Goal: Task Accomplishment & Management: Use online tool/utility

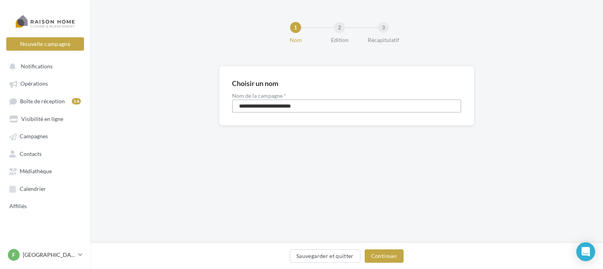
click at [315, 109] on input "**********" at bounding box center [346, 105] width 229 height 13
click at [381, 251] on button "Continuer" at bounding box center [384, 255] width 39 height 13
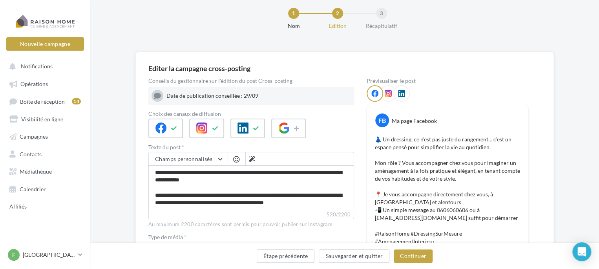
scroll to position [16, 0]
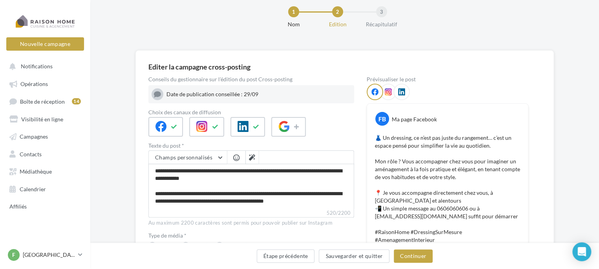
drag, startPoint x: 264, startPoint y: 97, endPoint x: 161, endPoint y: 93, distance: 102.6
click at [161, 93] on div "Date de publication conseillée : 29/09" at bounding box center [252, 94] width 200 height 12
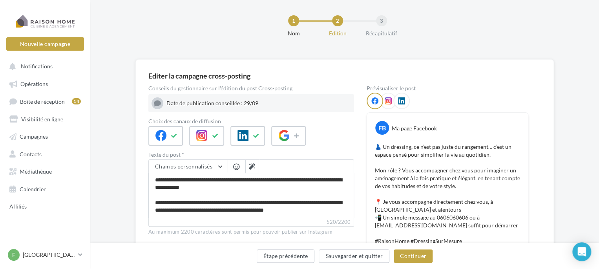
scroll to position [3, 0]
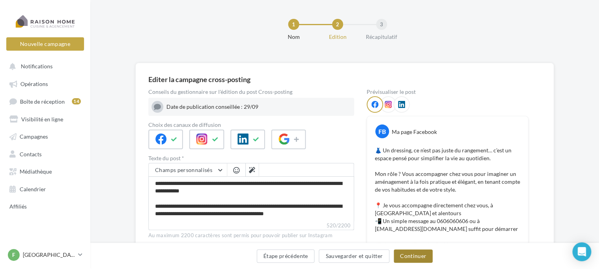
click at [412, 256] on button "Continuer" at bounding box center [413, 255] width 39 height 13
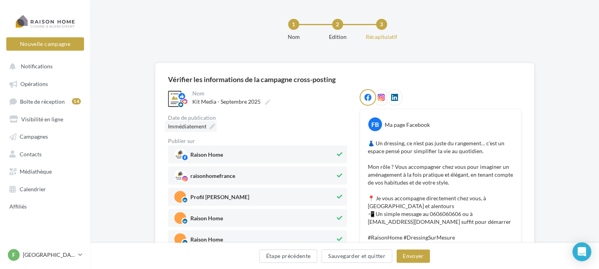
click at [209, 126] on div "Immédiatement" at bounding box center [191, 126] width 52 height 11
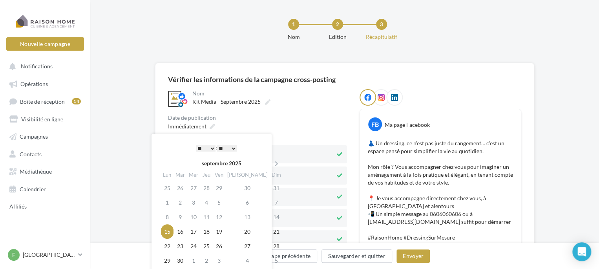
click at [293, 119] on div "Date de publication" at bounding box center [257, 117] width 179 height 5
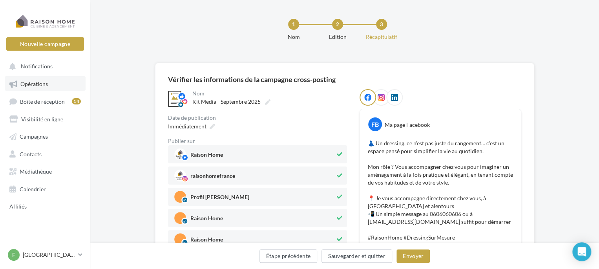
click at [54, 86] on link "Opérations" at bounding box center [45, 83] width 81 height 14
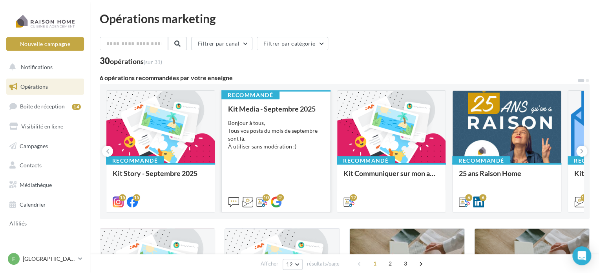
click at [282, 156] on div "Kit Media - Septembre 2025 Bonjour à tous, Tous vos posts du mois de septembre …" at bounding box center [276, 155] width 96 height 100
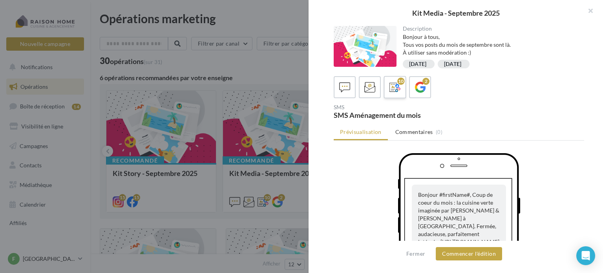
click at [400, 86] on icon at bounding box center [395, 87] width 11 height 11
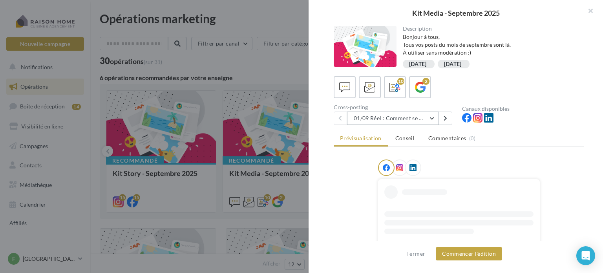
click at [412, 119] on button "01/09 Réel : Comment se passe un projet Raison Home ?" at bounding box center [393, 118] width 92 height 13
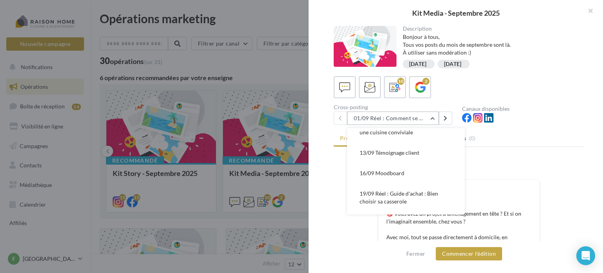
scroll to position [70, 0]
click at [410, 158] on button "13/09 Témoignage client" at bounding box center [406, 153] width 118 height 20
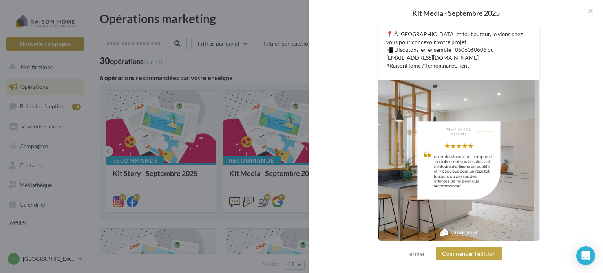
scroll to position [284, 0]
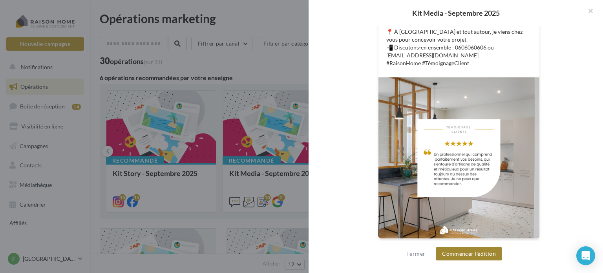
click at [471, 249] on button "Commencer l'édition" at bounding box center [469, 253] width 66 height 13
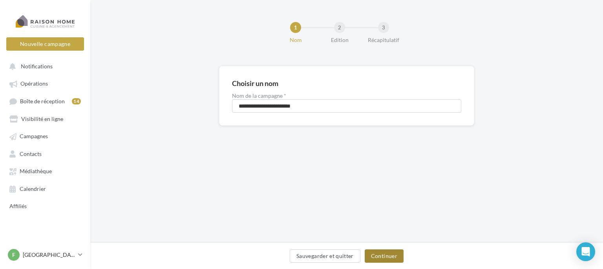
click at [385, 259] on button "Continuer" at bounding box center [384, 255] width 39 height 13
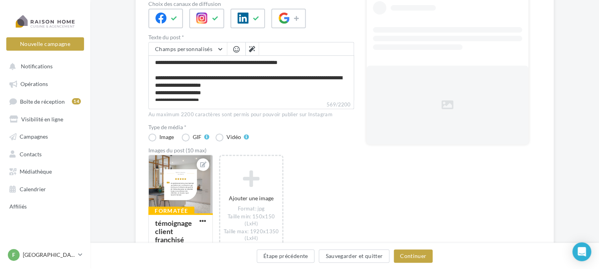
scroll to position [125, 0]
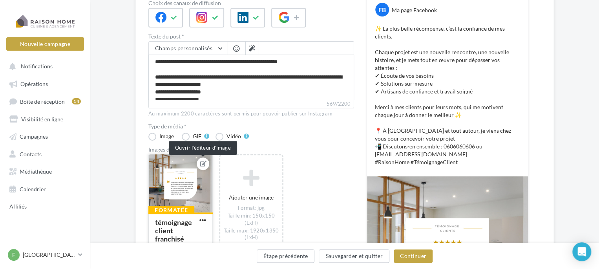
click at [202, 166] on button at bounding box center [203, 163] width 6 height 9
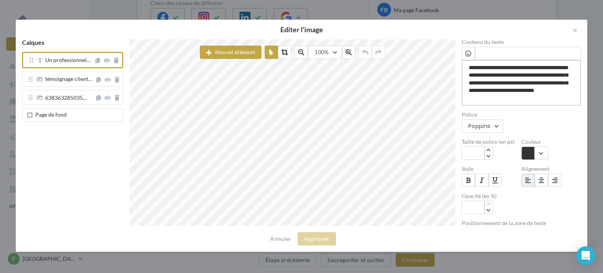
drag, startPoint x: 546, startPoint y: 99, endPoint x: 473, endPoint y: 65, distance: 81.2
click at [473, 65] on textarea "**********" at bounding box center [521, 83] width 119 height 46
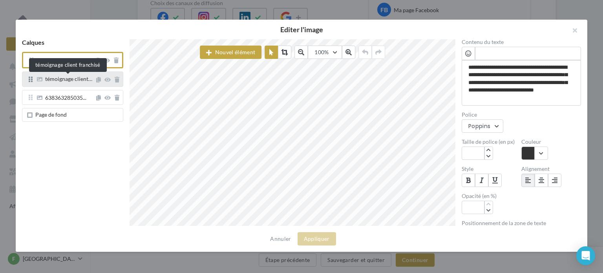
click at [69, 82] on div "témoignage client…" at bounding box center [68, 79] width 47 height 7
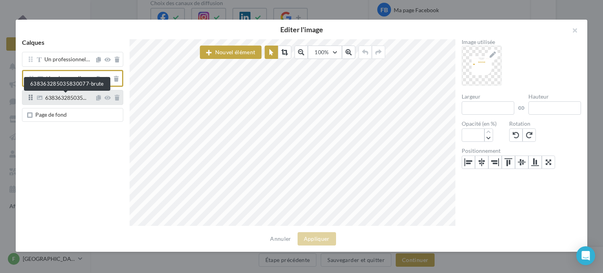
click at [71, 99] on span "638363285035..." at bounding box center [65, 98] width 41 height 7
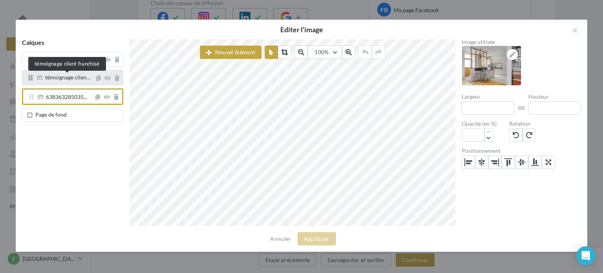
click at [69, 78] on span "témoignage clien…" at bounding box center [67, 77] width 45 height 7
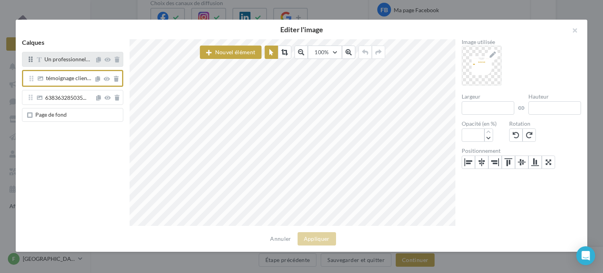
click at [58, 66] on div "Un professionnel…" at bounding box center [72, 59] width 101 height 15
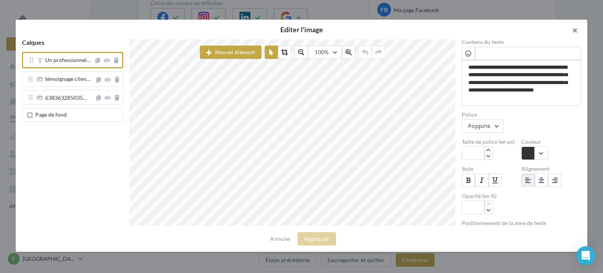
click at [573, 31] on button "button" at bounding box center [571, 32] width 31 height 24
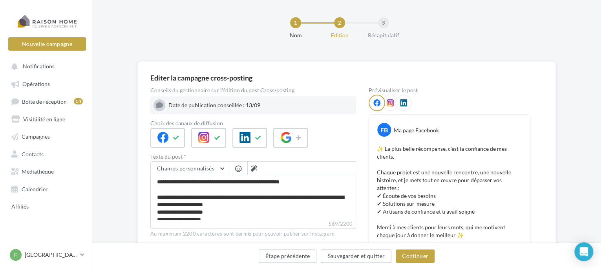
scroll to position [0, 0]
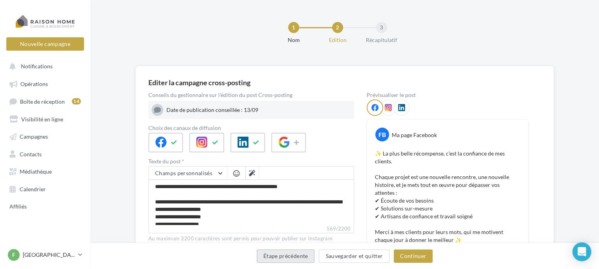
click at [286, 254] on button "Étape précédente" at bounding box center [286, 255] width 58 height 13
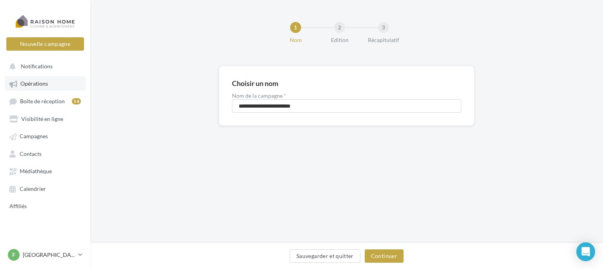
click at [50, 87] on link "Opérations" at bounding box center [45, 83] width 81 height 14
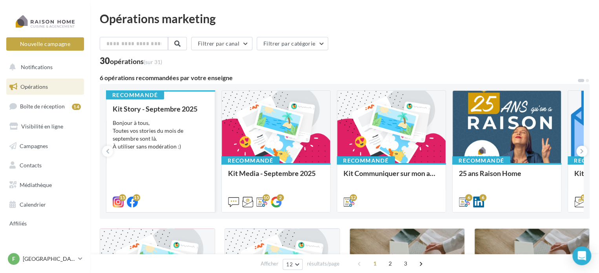
click at [176, 154] on div "Kit Story - Septembre 2025 Bonjour à tous, Toutes vos stories du mois de septem…" at bounding box center [161, 155] width 96 height 100
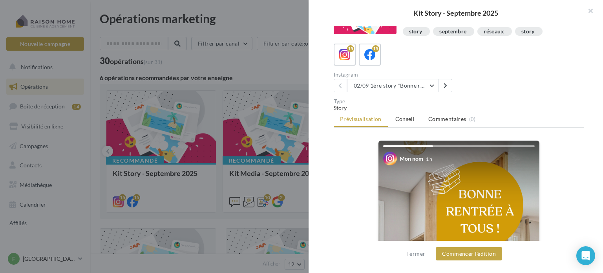
scroll to position [22, 0]
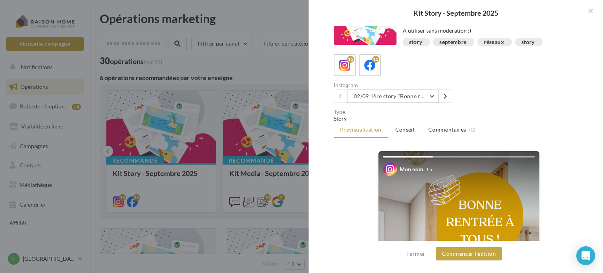
click at [424, 96] on button "02/09 1ère story "Bonne rentrée"" at bounding box center [393, 96] width 92 height 13
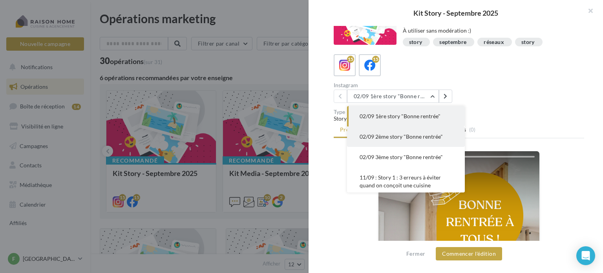
click at [418, 136] on span "02/09 2ème story "Bonne rentrée"" at bounding box center [401, 136] width 83 height 7
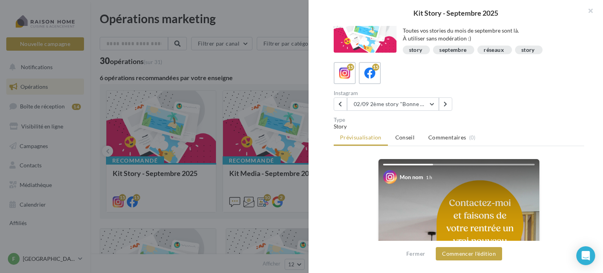
scroll to position [0, 0]
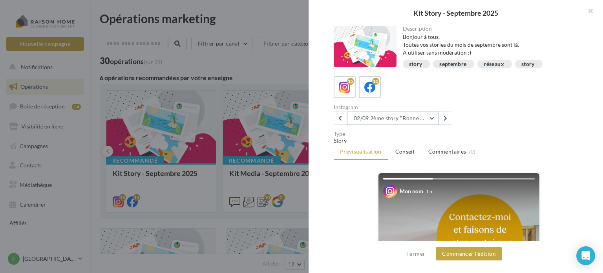
click at [385, 123] on button "02/09 2ème story "Bonne rentrée"" at bounding box center [393, 118] width 92 height 13
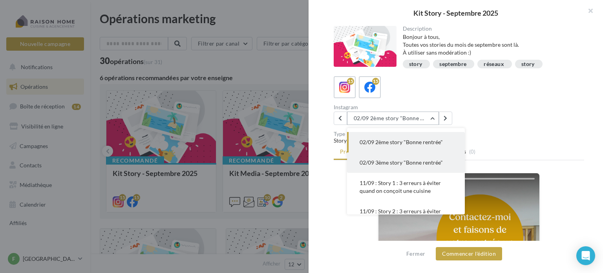
scroll to position [19, 0]
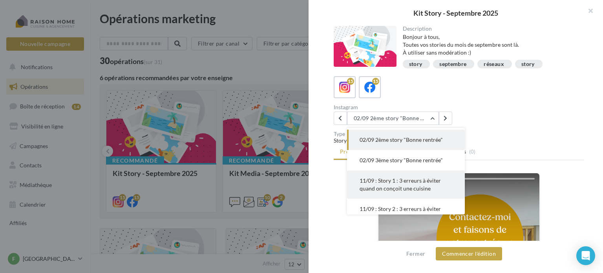
click at [415, 182] on span "11/09 : Story 1 : 3 erreurs à éviter quand on conçoit une cuisine" at bounding box center [400, 184] width 81 height 15
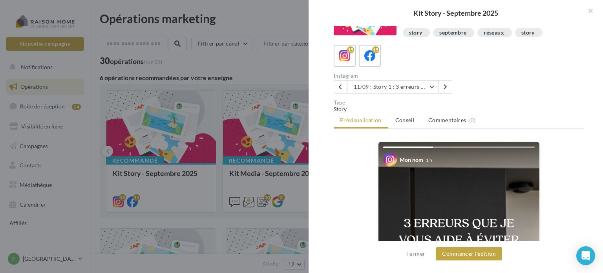
scroll to position [25, 0]
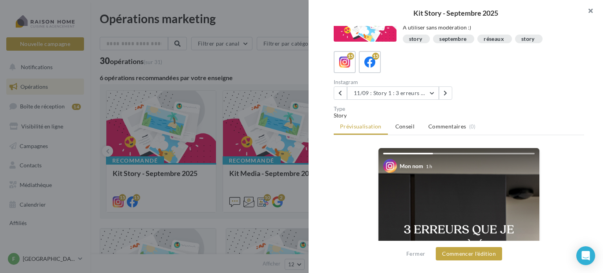
click at [595, 14] on button "button" at bounding box center [587, 12] width 31 height 24
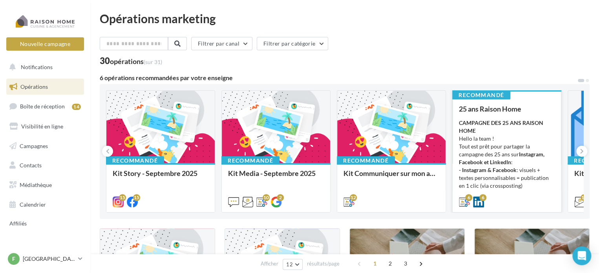
click at [484, 152] on div "CAMPAGNE DES 25 ANS RAISON HOME Hello la team ! Tout est prêt pour partager la …" at bounding box center [507, 158] width 96 height 79
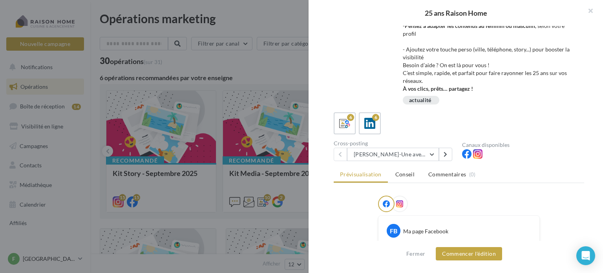
scroll to position [72, 0]
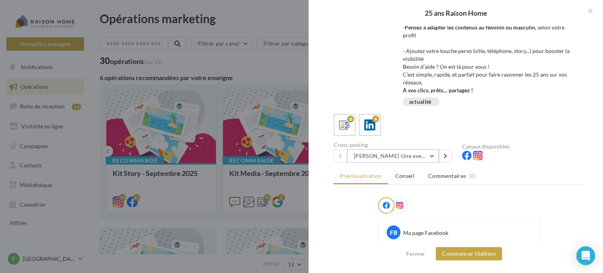
click at [427, 157] on button "Avril-Une aventure humaine depuis 25 ans" at bounding box center [393, 155] width 92 height 13
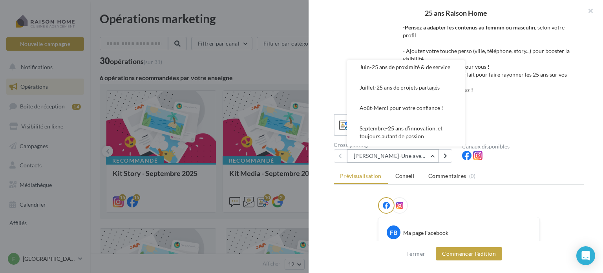
scroll to position [60, 0]
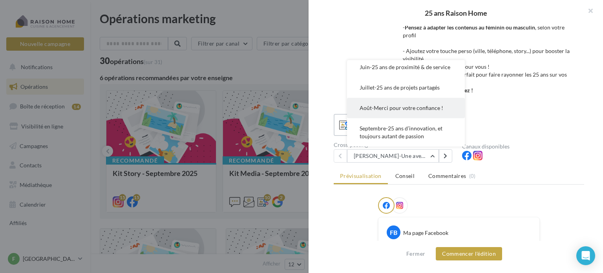
click at [431, 106] on span "Août-Merci pour votre confiance !" at bounding box center [402, 107] width 84 height 7
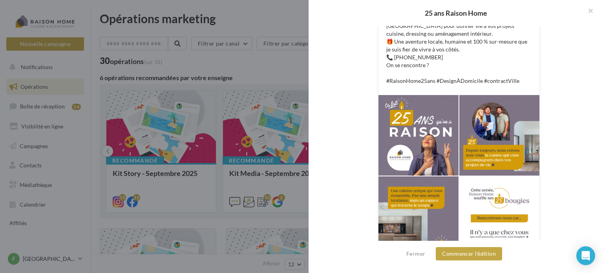
scroll to position [319, 0]
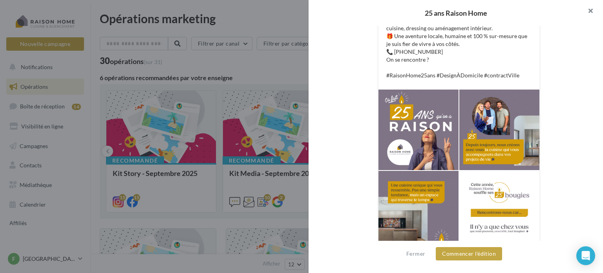
click at [588, 14] on button "button" at bounding box center [587, 12] width 31 height 24
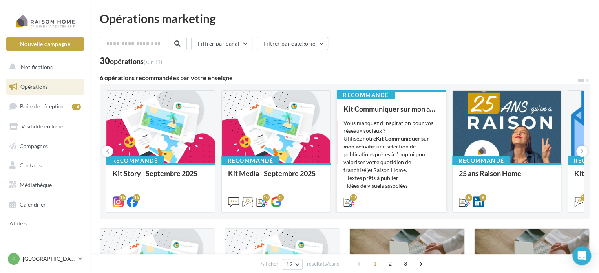
click at [388, 155] on div "Vous manquez d’inspiration pour vos réseaux sociaux ? Utilisez notre Kit Commun…" at bounding box center [392, 158] width 96 height 79
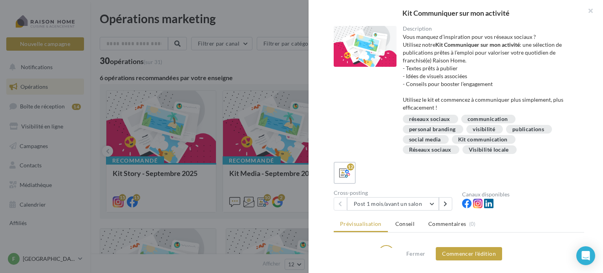
drag, startPoint x: 414, startPoint y: 14, endPoint x: 512, endPoint y: 13, distance: 97.4
click at [512, 13] on div "Kit Communiquer sur mon activité" at bounding box center [455, 12] width 269 height 7
click at [534, 102] on div "Vous manquez d’inspiration pour vos réseaux sociaux ? Utilisez notre Kit Commun…" at bounding box center [491, 72] width 176 height 79
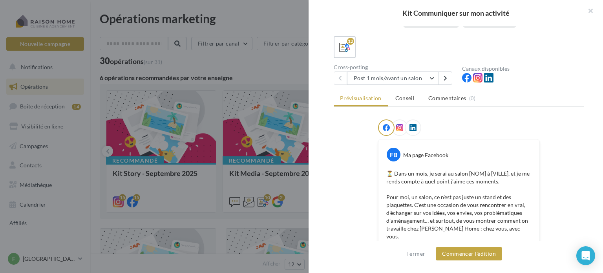
scroll to position [127, 0]
click at [422, 78] on button "Post 1 mois/avant un salon" at bounding box center [393, 76] width 92 height 13
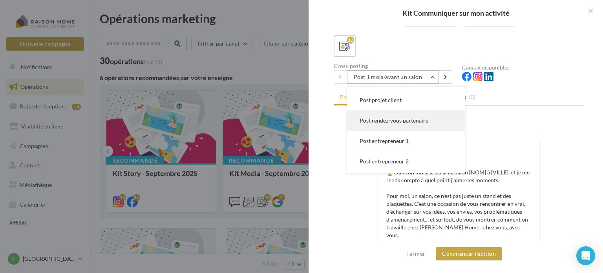
scroll to position [104, 0]
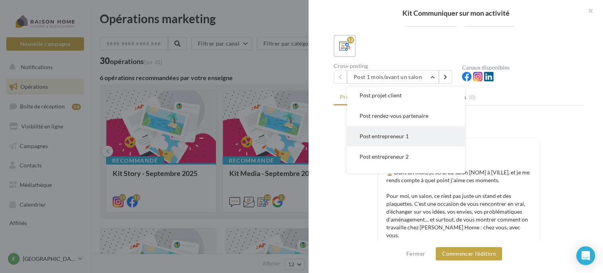
click at [404, 131] on button "Post entrepreneur 1" at bounding box center [406, 136] width 118 height 20
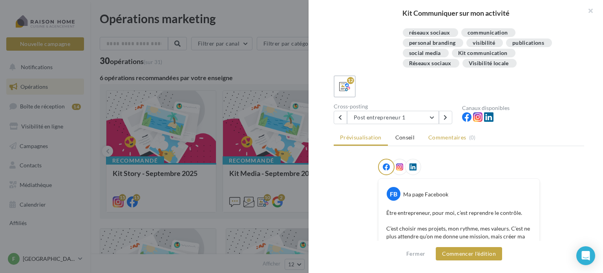
scroll to position [86, 0]
click at [425, 119] on button "Post entrepreneur 1" at bounding box center [393, 118] width 92 height 13
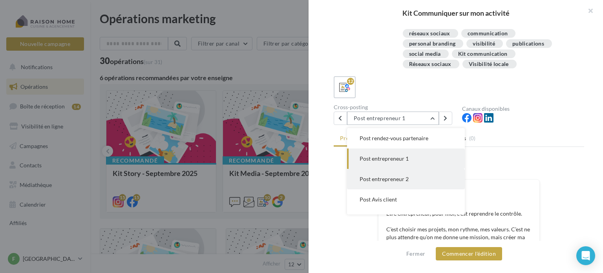
scroll to position [159, 0]
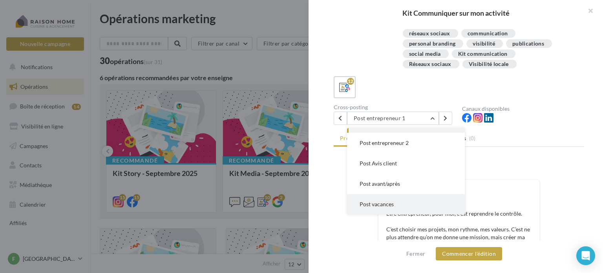
click at [397, 207] on button "Post vacances" at bounding box center [406, 204] width 118 height 20
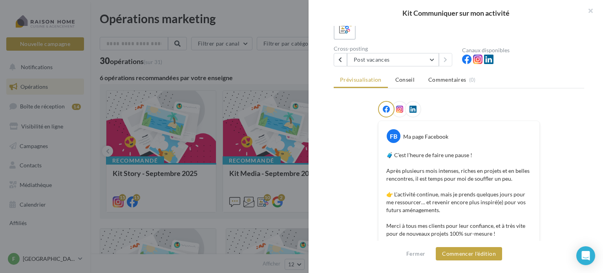
scroll to position [141, 0]
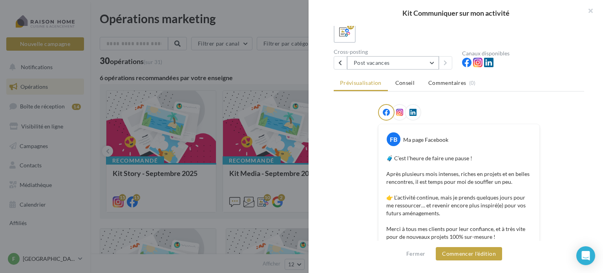
click at [426, 66] on button "Post vacances" at bounding box center [393, 62] width 92 height 13
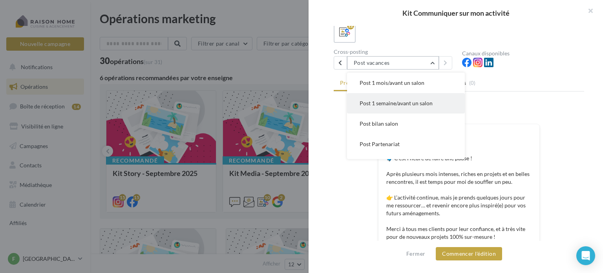
scroll to position [126, 0]
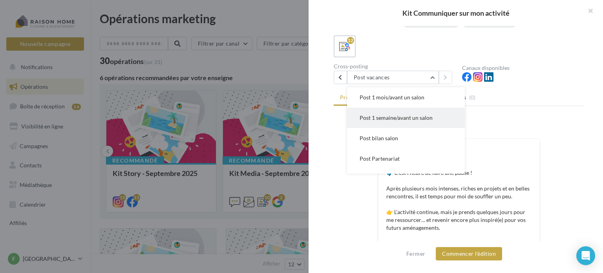
click at [414, 117] on span "Post 1 semaine/avant un salon" at bounding box center [396, 117] width 73 height 7
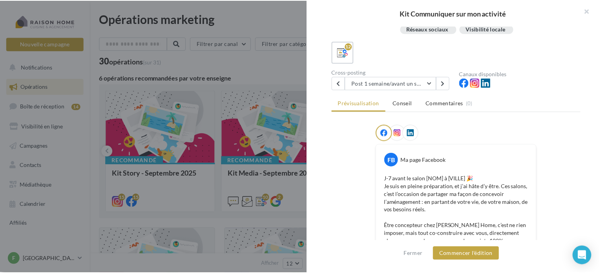
scroll to position [123, 0]
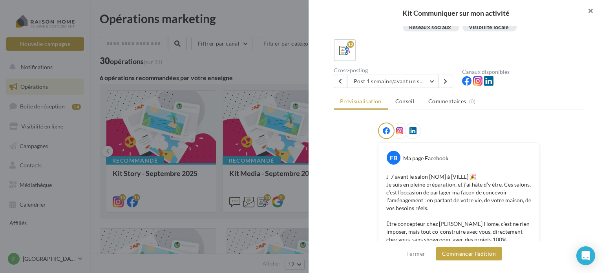
click at [591, 12] on button "button" at bounding box center [587, 12] width 31 height 24
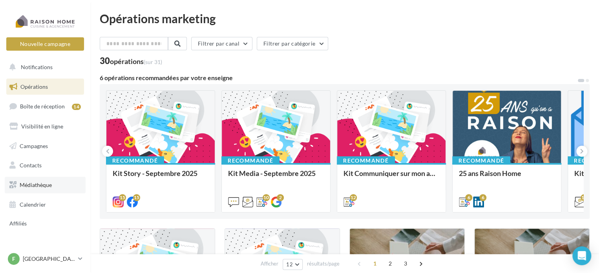
click at [38, 184] on span "Médiathèque" at bounding box center [36, 184] width 32 height 7
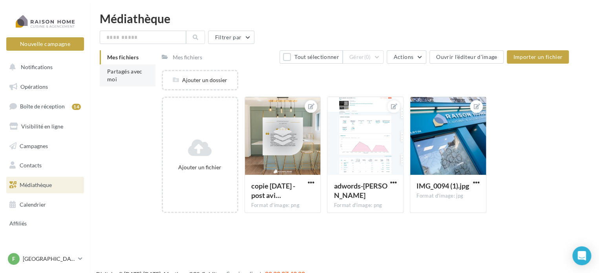
click at [137, 75] on span "Partagés avec moi" at bounding box center [124, 75] width 35 height 15
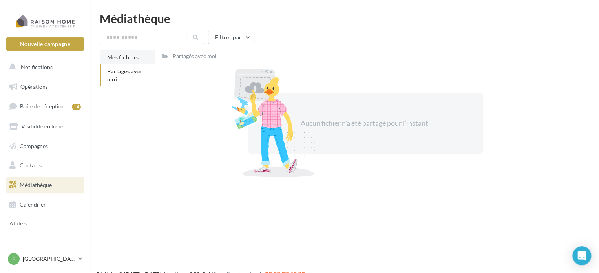
click at [128, 57] on span "Mes fichiers" at bounding box center [122, 57] width 31 height 7
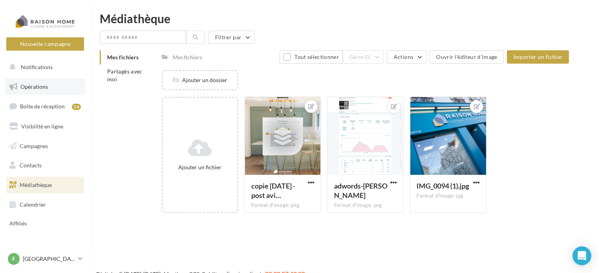
click at [47, 86] on span "Opérations" at bounding box center [33, 86] width 27 height 7
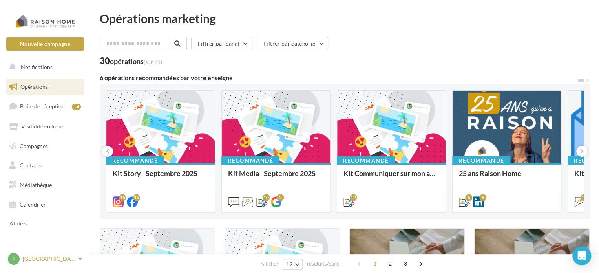
click at [42, 258] on p "[GEOGRAPHIC_DATA]" at bounding box center [49, 259] width 52 height 8
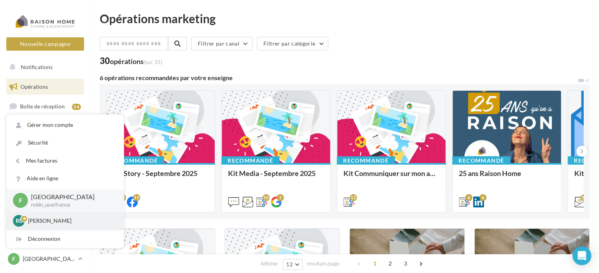
click at [49, 218] on p "[PERSON_NAME]" at bounding box center [71, 221] width 86 height 8
